Goal: Task Accomplishment & Management: Use online tool/utility

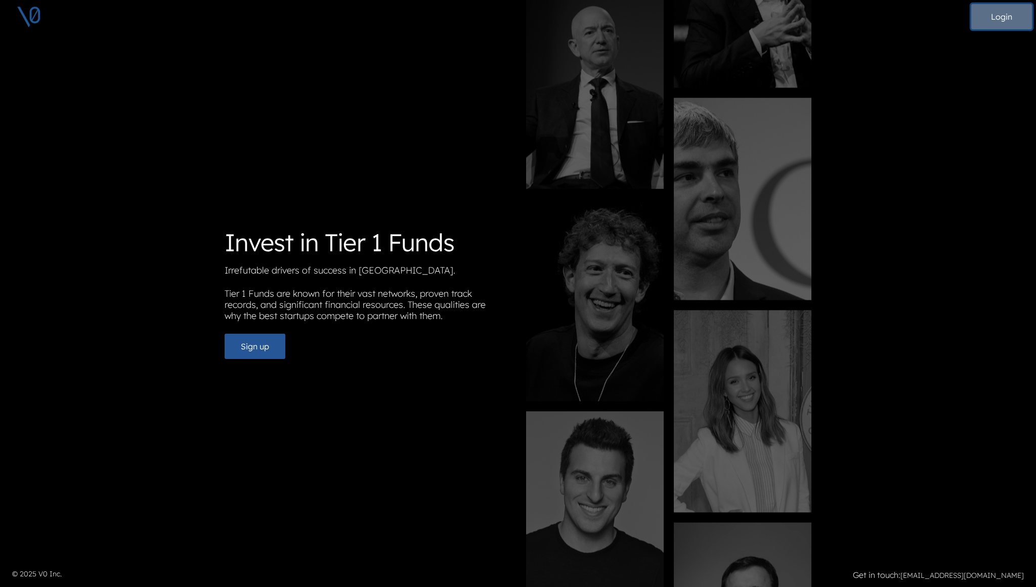
click at [994, 21] on button "Login" at bounding box center [1001, 16] width 61 height 25
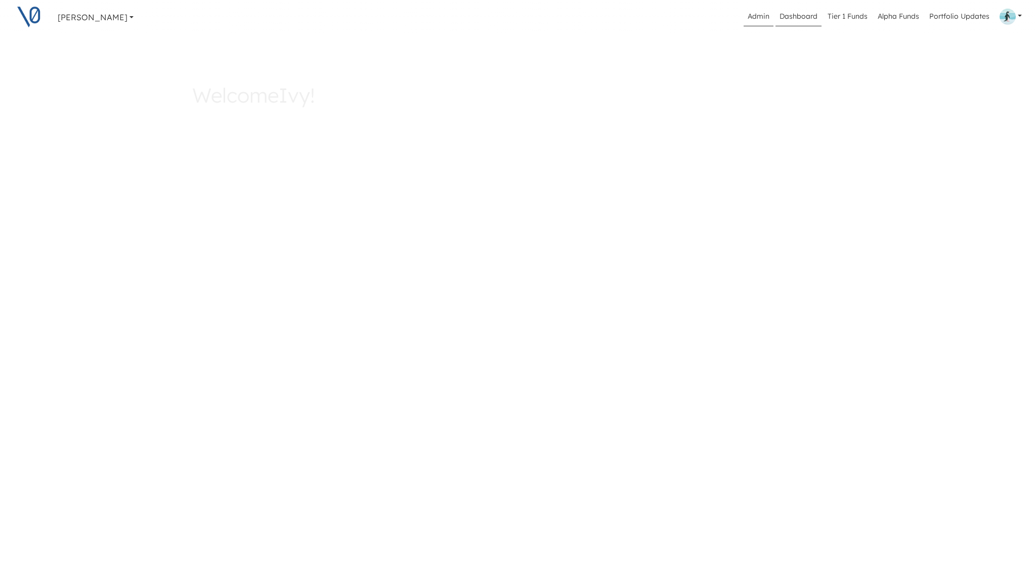
click at [760, 20] on link "Admin" at bounding box center [758, 16] width 30 height 19
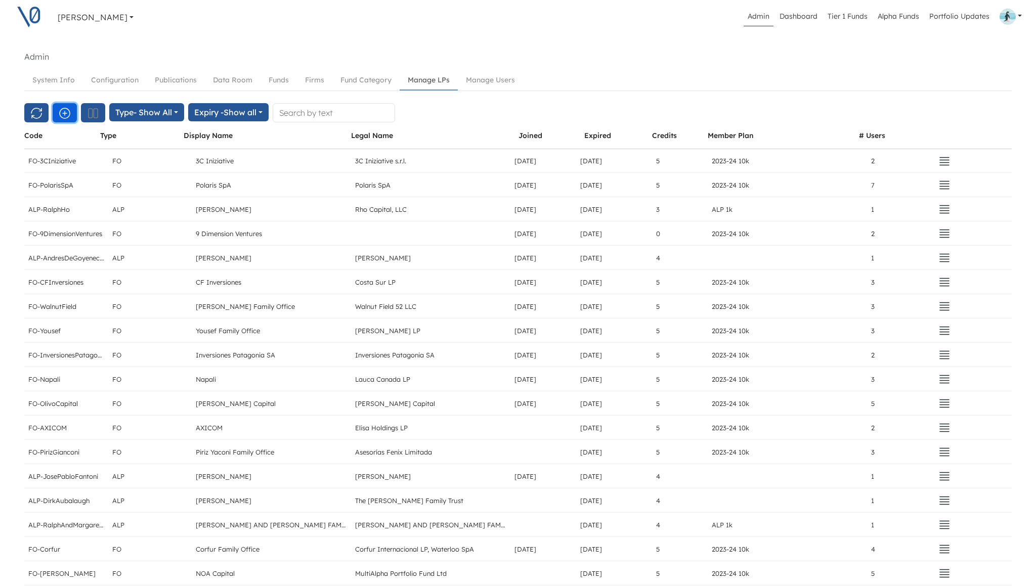
click at [65, 113] on icon "button" at bounding box center [65, 113] width 10 height 10
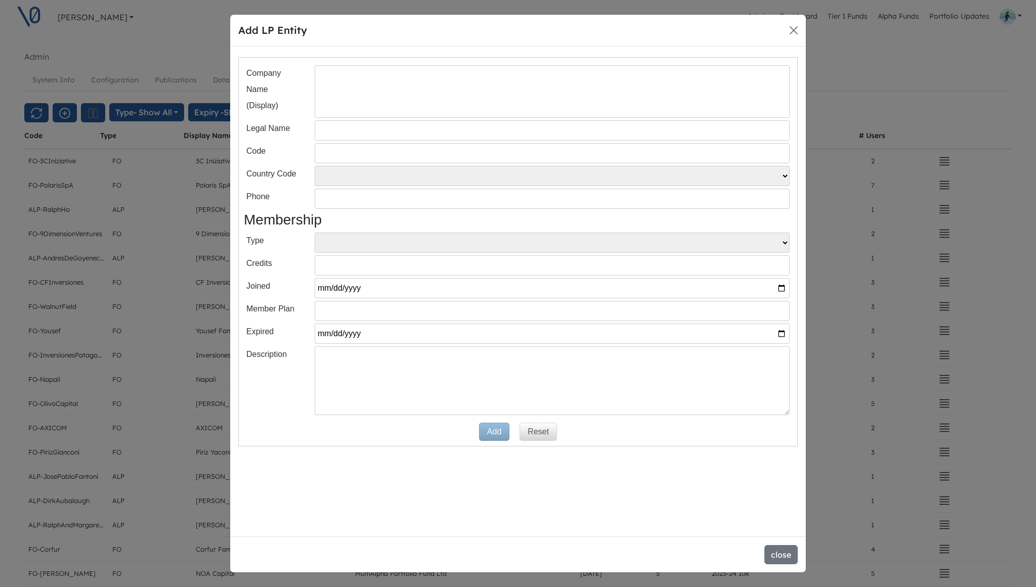
click at [343, 84] on input "text" at bounding box center [552, 91] width 475 height 53
click at [323, 154] on input "text" at bounding box center [552, 153] width 475 height 20
paste input "FO-GrupoLeoniza"
type input "FO-GrupoLeoniza"
click at [346, 103] on input "text" at bounding box center [552, 91] width 475 height 53
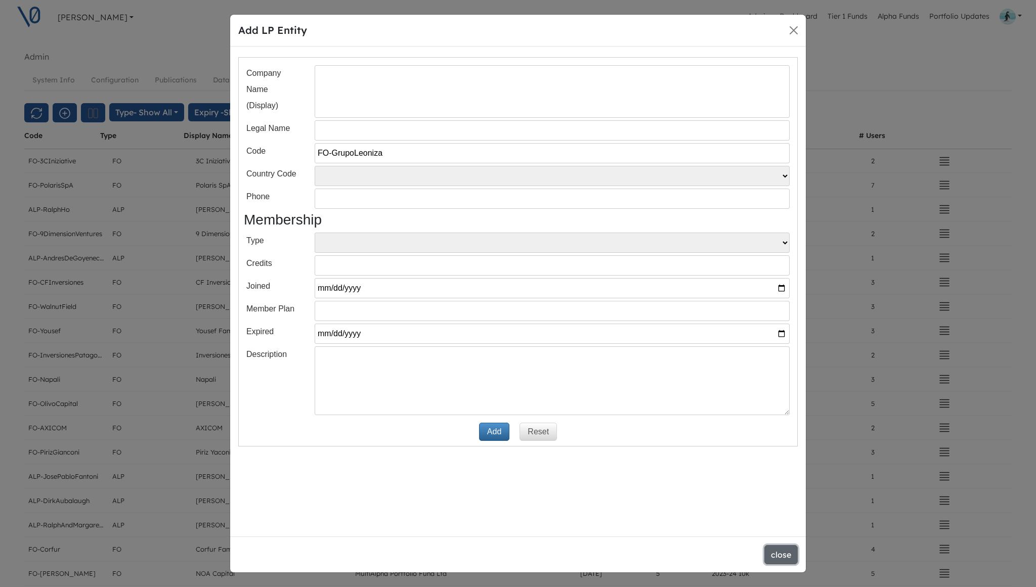
click at [780, 554] on button "close" at bounding box center [780, 554] width 33 height 19
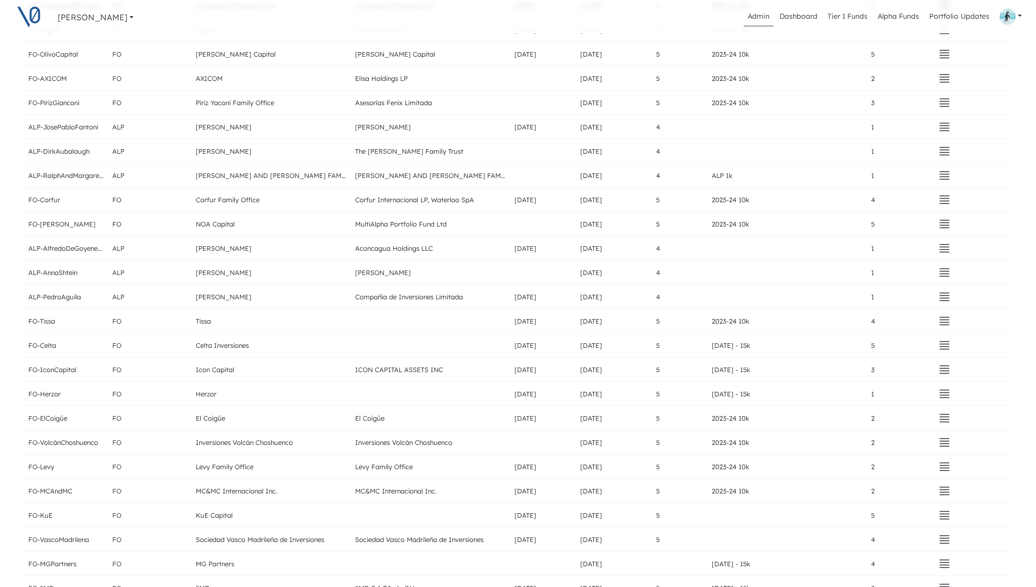
scroll to position [200, 0]
